Goal: Obtain resource: Download file/media

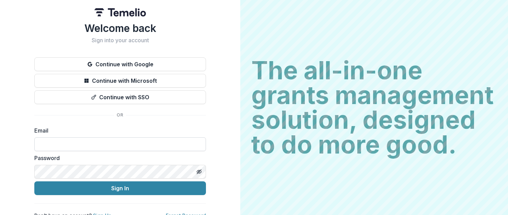
click at [126, 142] on input at bounding box center [120, 144] width 172 height 14
type input "**********"
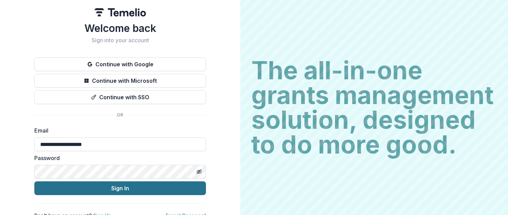
click at [115, 189] on button "Sign In" at bounding box center [120, 188] width 172 height 14
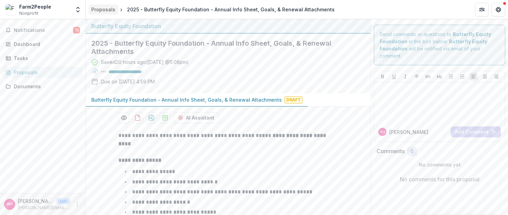
click at [104, 13] on div "Proposals" at bounding box center [103, 9] width 24 height 7
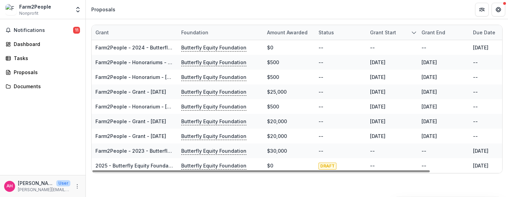
scroll to position [0, 17]
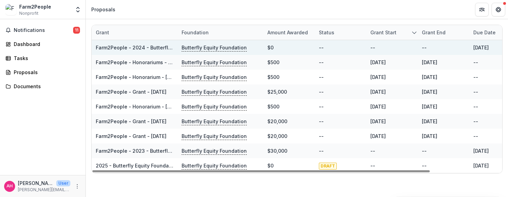
click at [152, 48] on link "Farm2People - 2024 - Butterfly Equity Foundation - Annual Info Sheet, Goals, & …" at bounding box center [218, 48] width 245 height 6
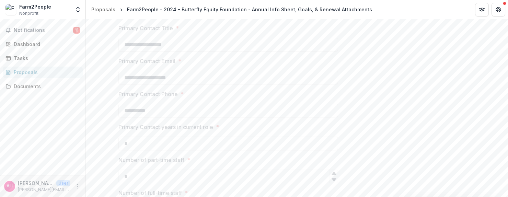
scroll to position [566, 0]
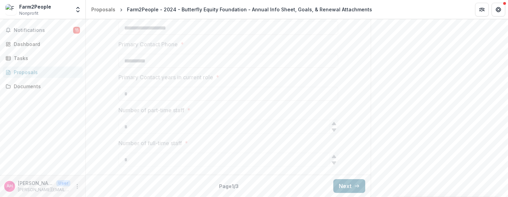
click at [344, 183] on button "Next" at bounding box center [349, 186] width 32 height 14
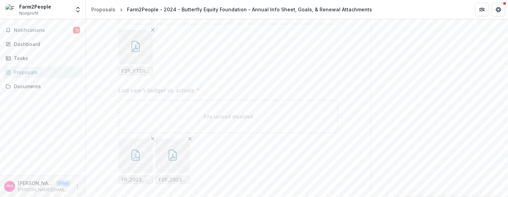
scroll to position [1517, 0]
click at [176, 125] on button "button" at bounding box center [173, 141] width 34 height 34
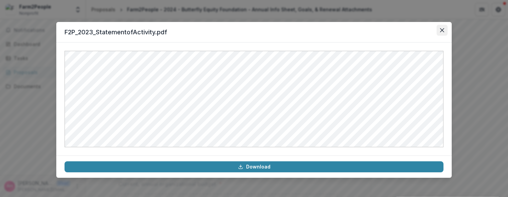
click at [446, 27] on button "Close" at bounding box center [442, 30] width 11 height 11
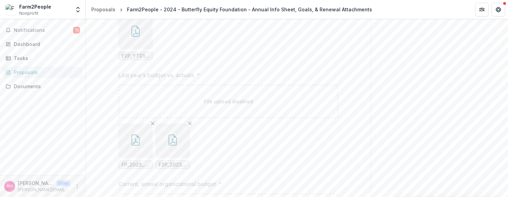
click at [133, 135] on icon "button" at bounding box center [135, 140] width 11 height 11
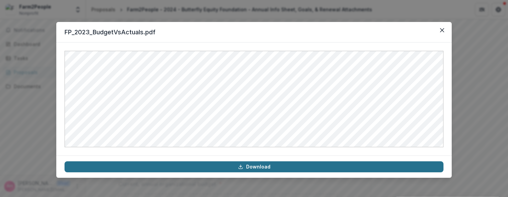
click at [235, 168] on link "Download" at bounding box center [254, 166] width 379 height 11
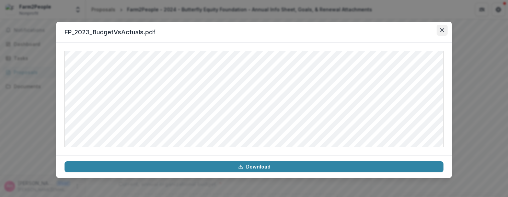
click at [443, 27] on button "Close" at bounding box center [442, 30] width 11 height 11
